Goal: Browse casually

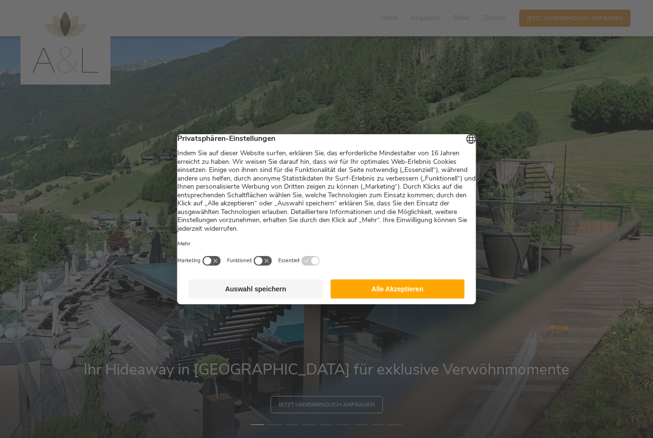
click at [405, 289] on button "Alle Akzeptieren" at bounding box center [397, 289] width 134 height 19
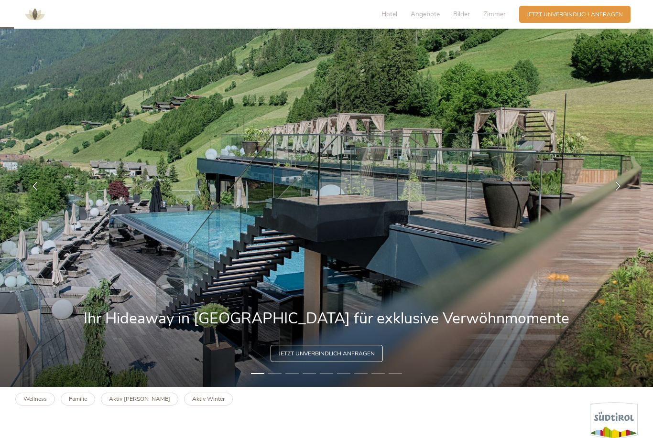
scroll to position [50, 0]
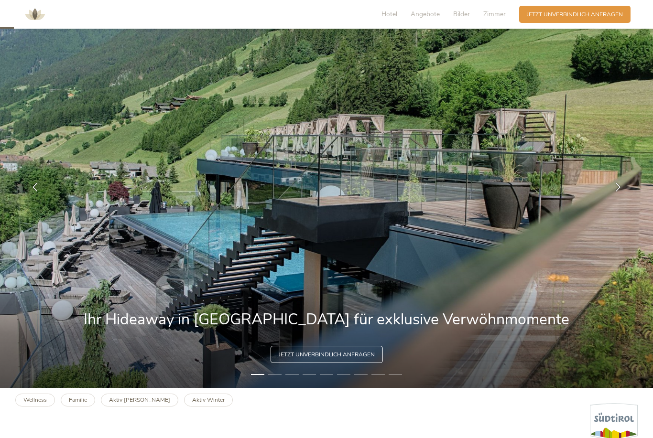
click at [593, 195] on img at bounding box center [326, 187] width 653 height 402
click at [630, 190] on img at bounding box center [326, 187] width 653 height 402
click at [615, 191] on icon at bounding box center [618, 187] width 9 height 9
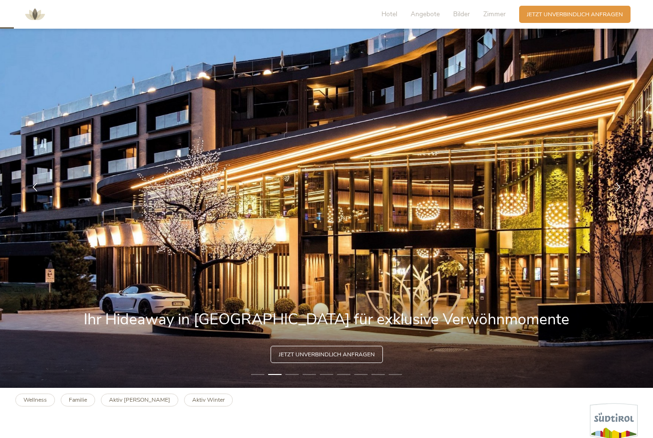
click at [620, 191] on icon at bounding box center [618, 187] width 9 height 9
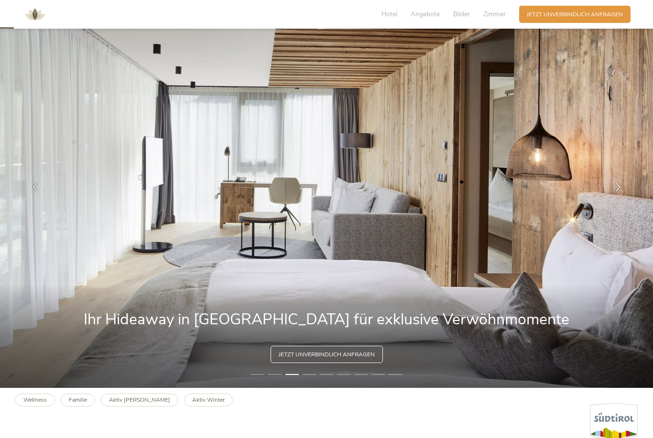
click at [620, 191] on icon at bounding box center [618, 187] width 9 height 9
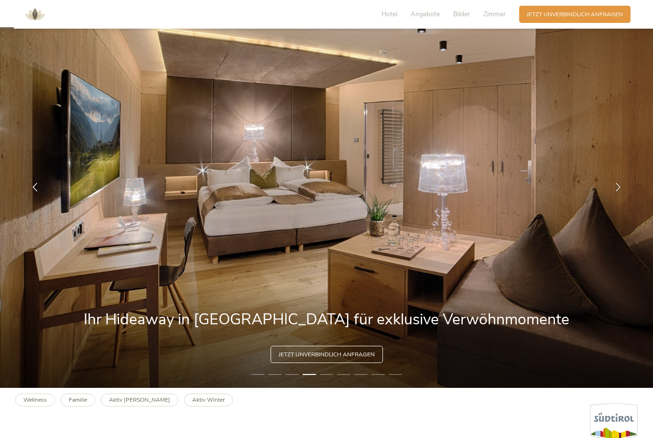
click at [615, 191] on icon at bounding box center [618, 187] width 9 height 9
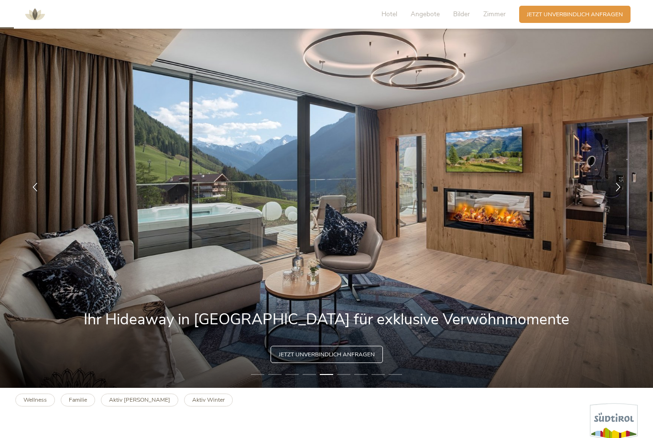
click at [613, 199] on div at bounding box center [618, 187] width 24 height 24
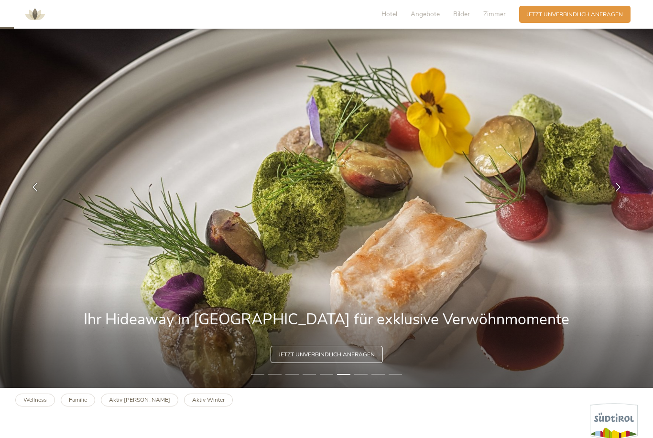
click at [615, 191] on icon at bounding box center [618, 187] width 9 height 9
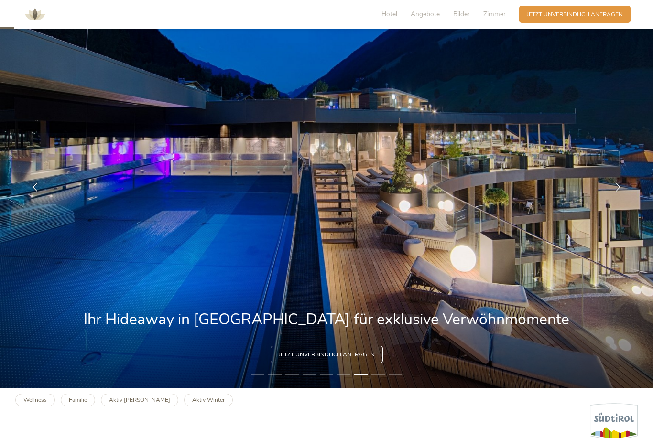
click at [609, 199] on div at bounding box center [618, 187] width 24 height 24
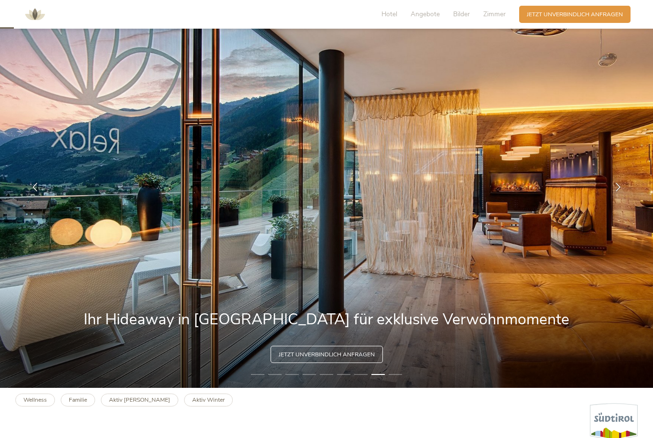
click at [615, 199] on div at bounding box center [618, 187] width 24 height 24
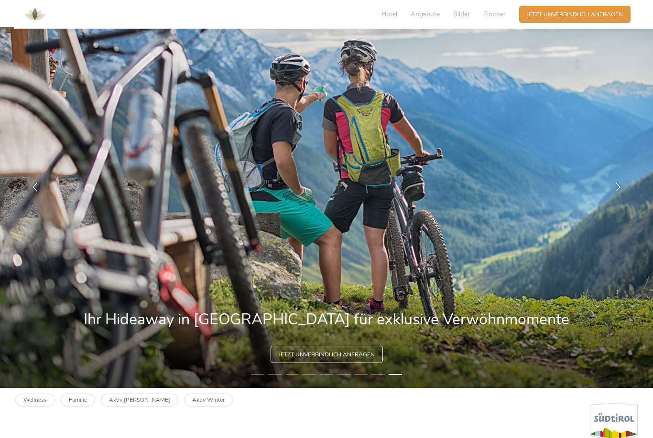
click at [611, 199] on div at bounding box center [618, 187] width 24 height 24
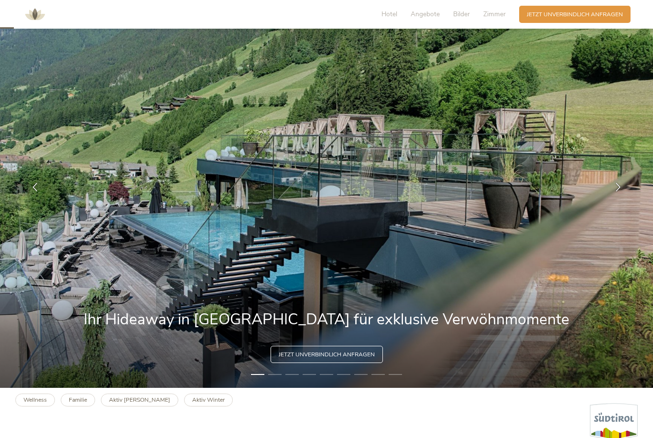
click at [26, 199] on div at bounding box center [35, 187] width 24 height 24
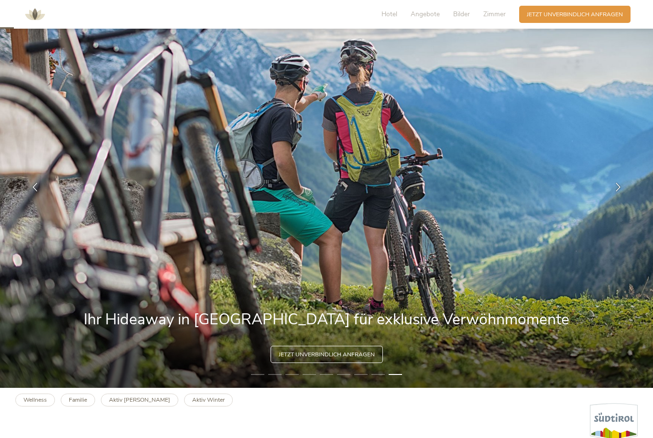
click at [36, 191] on icon at bounding box center [35, 187] width 9 height 9
click at [33, 191] on icon at bounding box center [35, 187] width 9 height 9
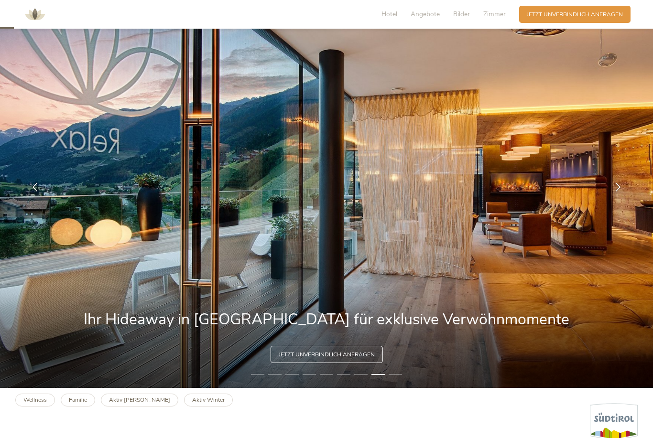
click at [611, 199] on div at bounding box center [618, 187] width 24 height 24
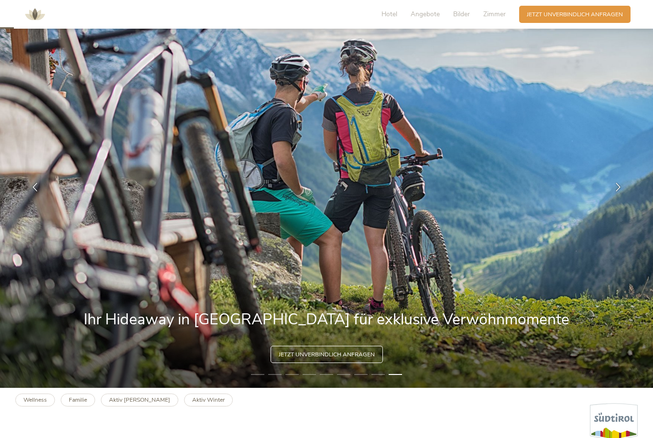
click at [615, 191] on icon at bounding box center [618, 187] width 9 height 9
click at [618, 191] on icon at bounding box center [618, 187] width 9 height 9
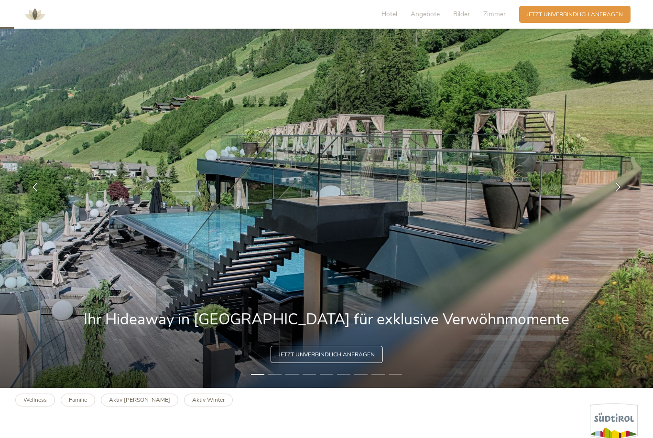
click at [621, 191] on icon at bounding box center [618, 187] width 9 height 9
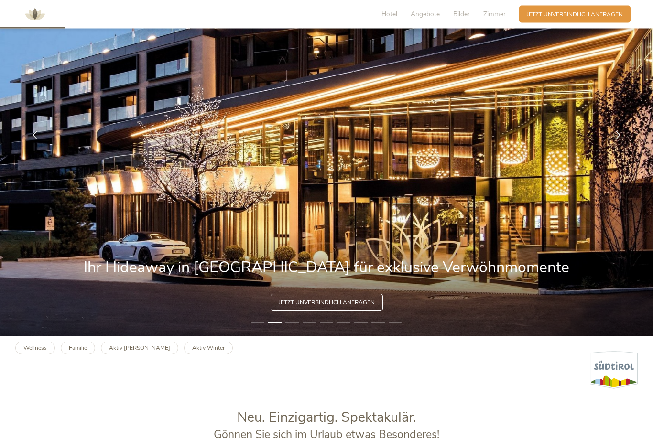
scroll to position [0, 0]
